Goal: Find specific page/section: Find specific page/section

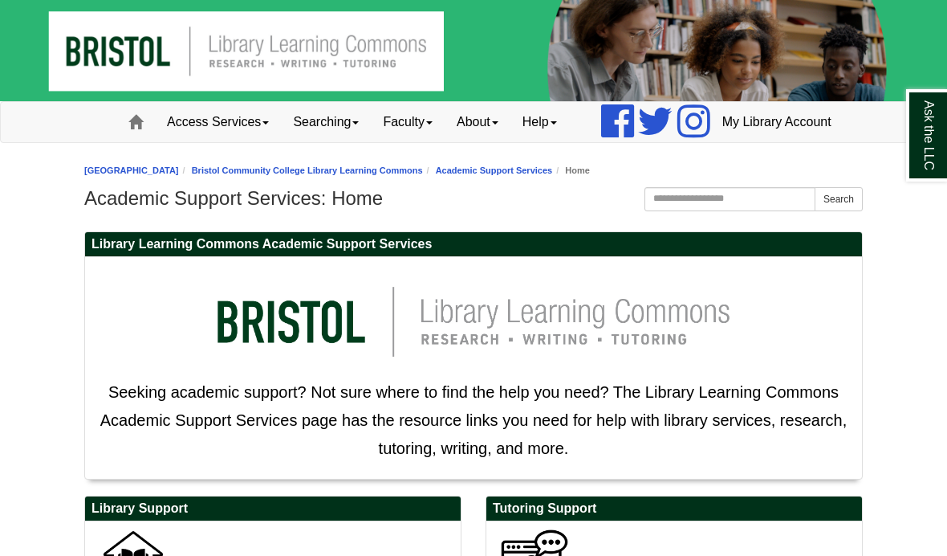
click at [389, 142] on link "Faculty" at bounding box center [408, 122] width 74 height 40
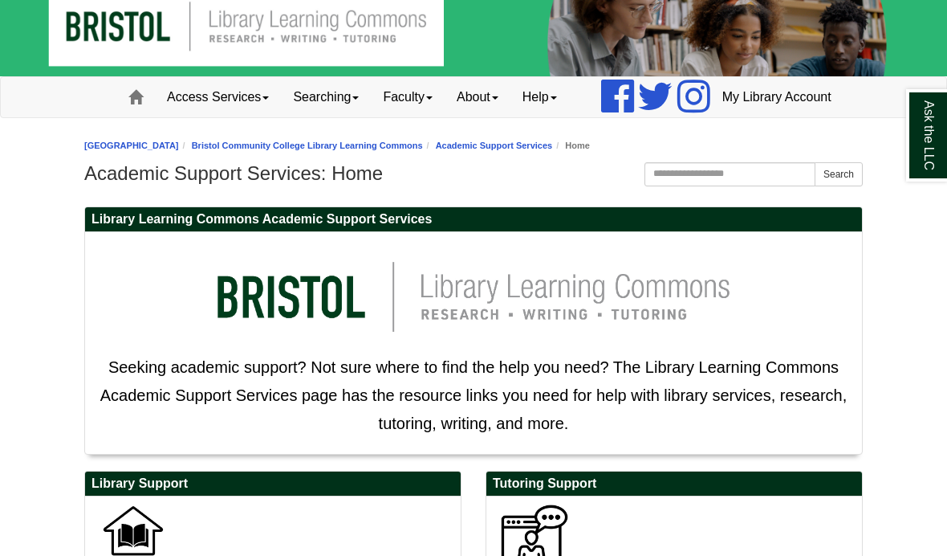
scroll to position [27, 0]
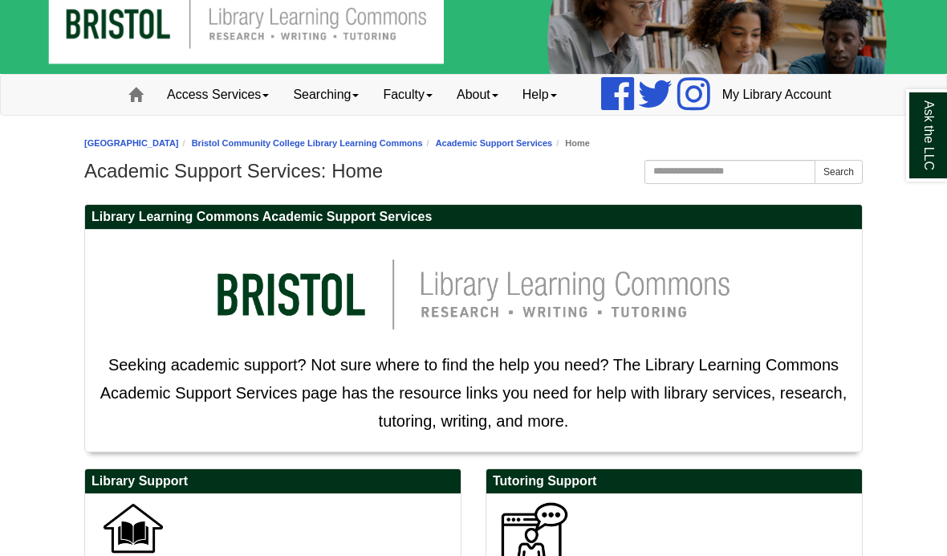
click at [371, 115] on link "Faculty" at bounding box center [408, 95] width 74 height 40
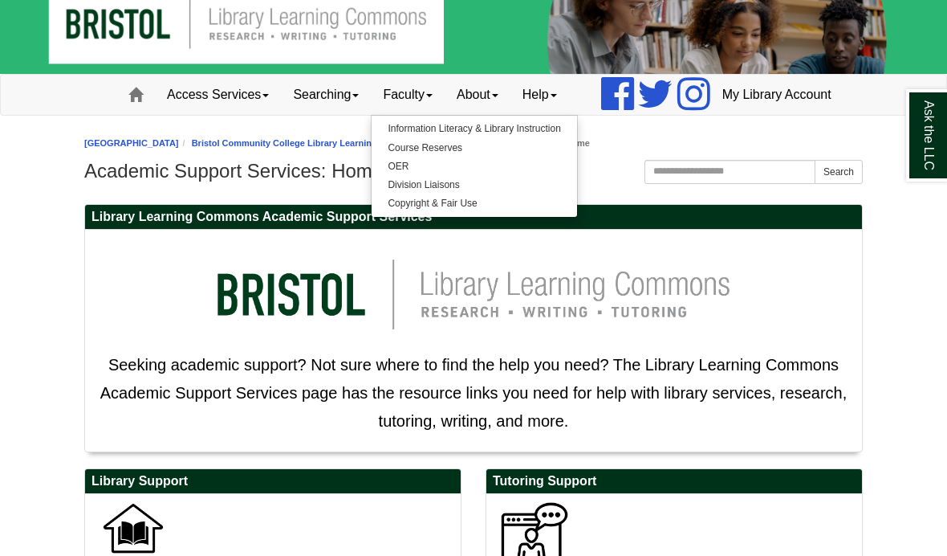
click at [385, 157] on link "Course Reserves" at bounding box center [474, 148] width 205 height 18
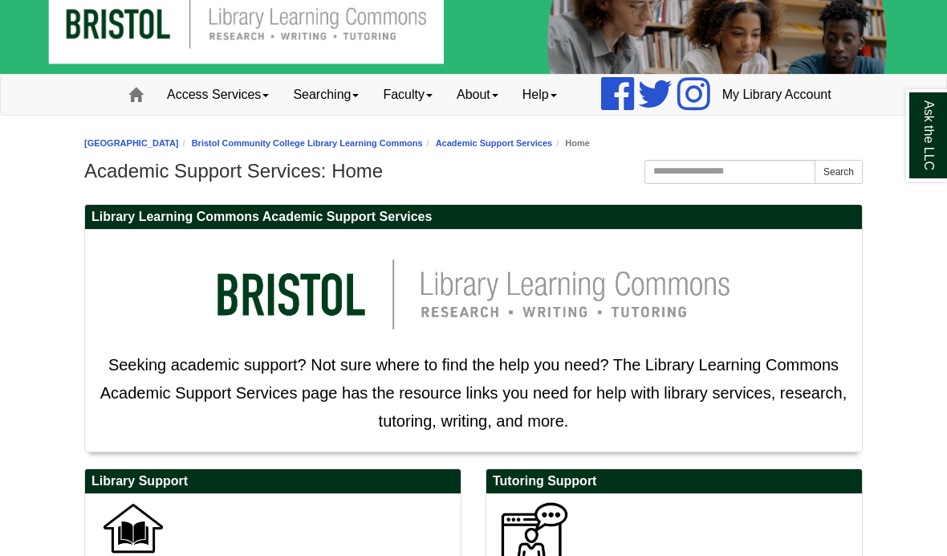
scroll to position [55, 0]
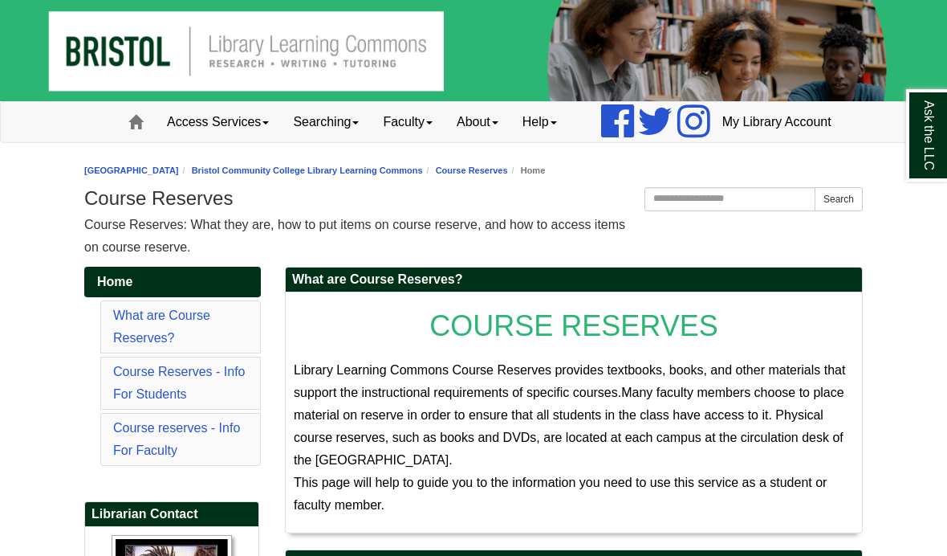
click at [380, 142] on link "Faculty" at bounding box center [408, 122] width 74 height 40
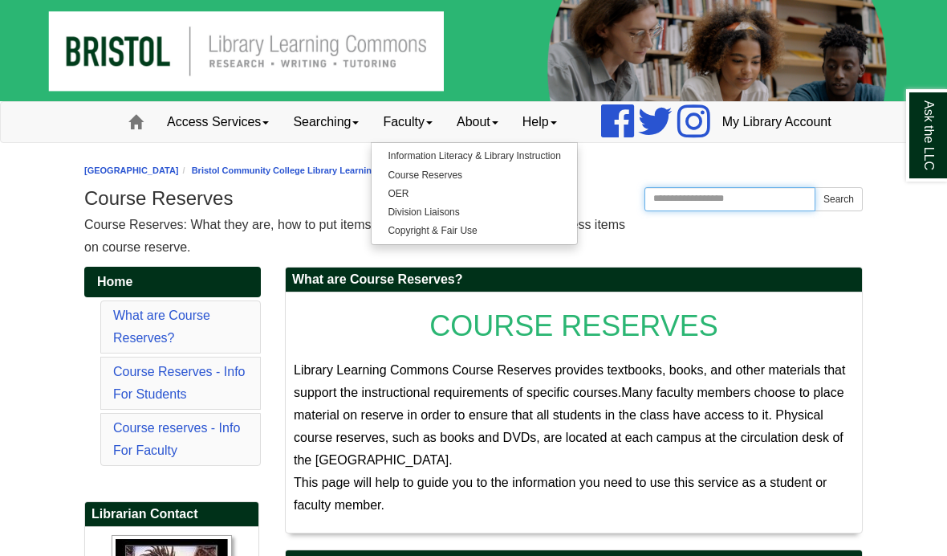
click at [755, 211] on input "Search the Website" at bounding box center [730, 199] width 171 height 24
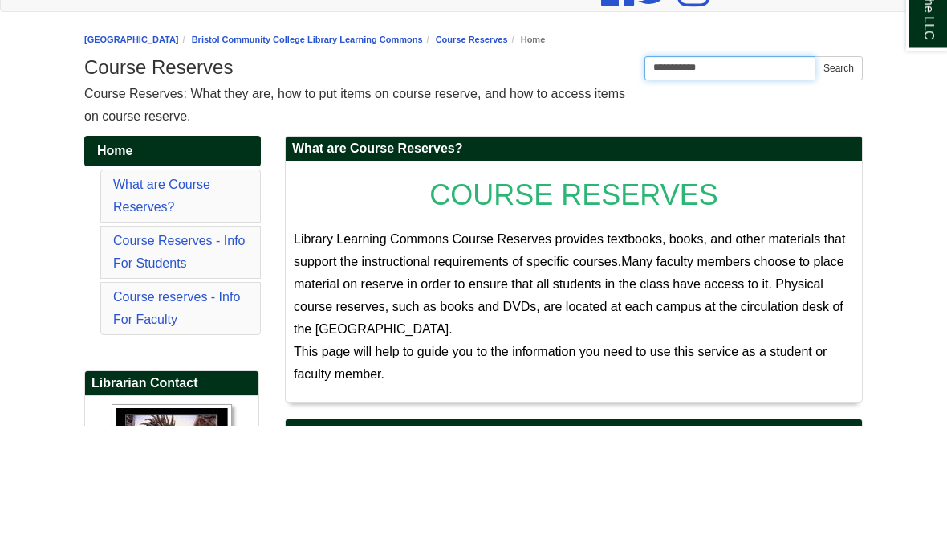
type input "**********"
click at [838, 187] on button "Search" at bounding box center [839, 199] width 48 height 24
